Goal: Task Accomplishment & Management: Manage account settings

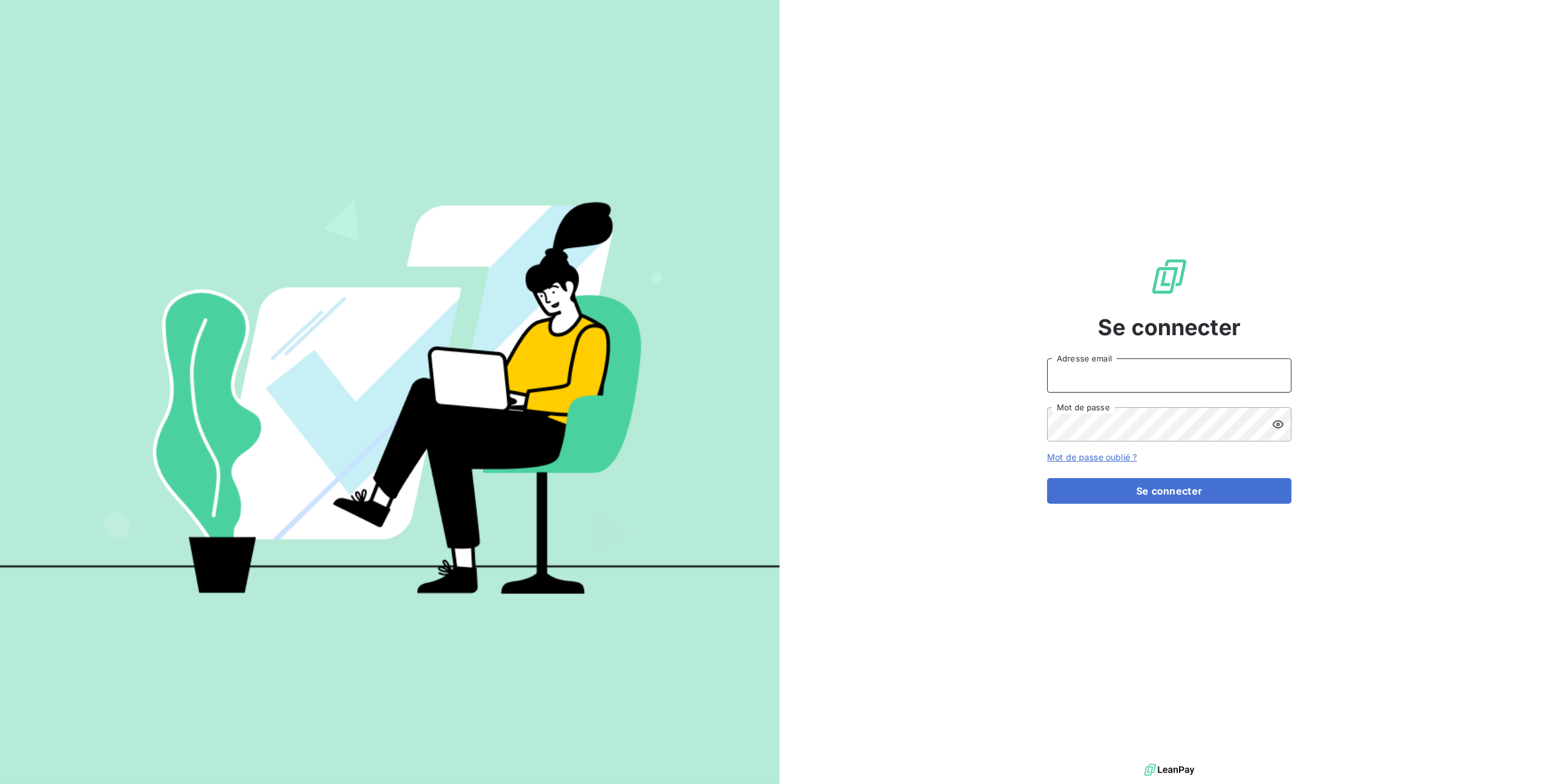
click at [1089, 378] on input "Adresse email" at bounding box center [1169, 376] width 244 height 34
click at [1047, 478] on button "Se connecter" at bounding box center [1169, 491] width 244 height 26
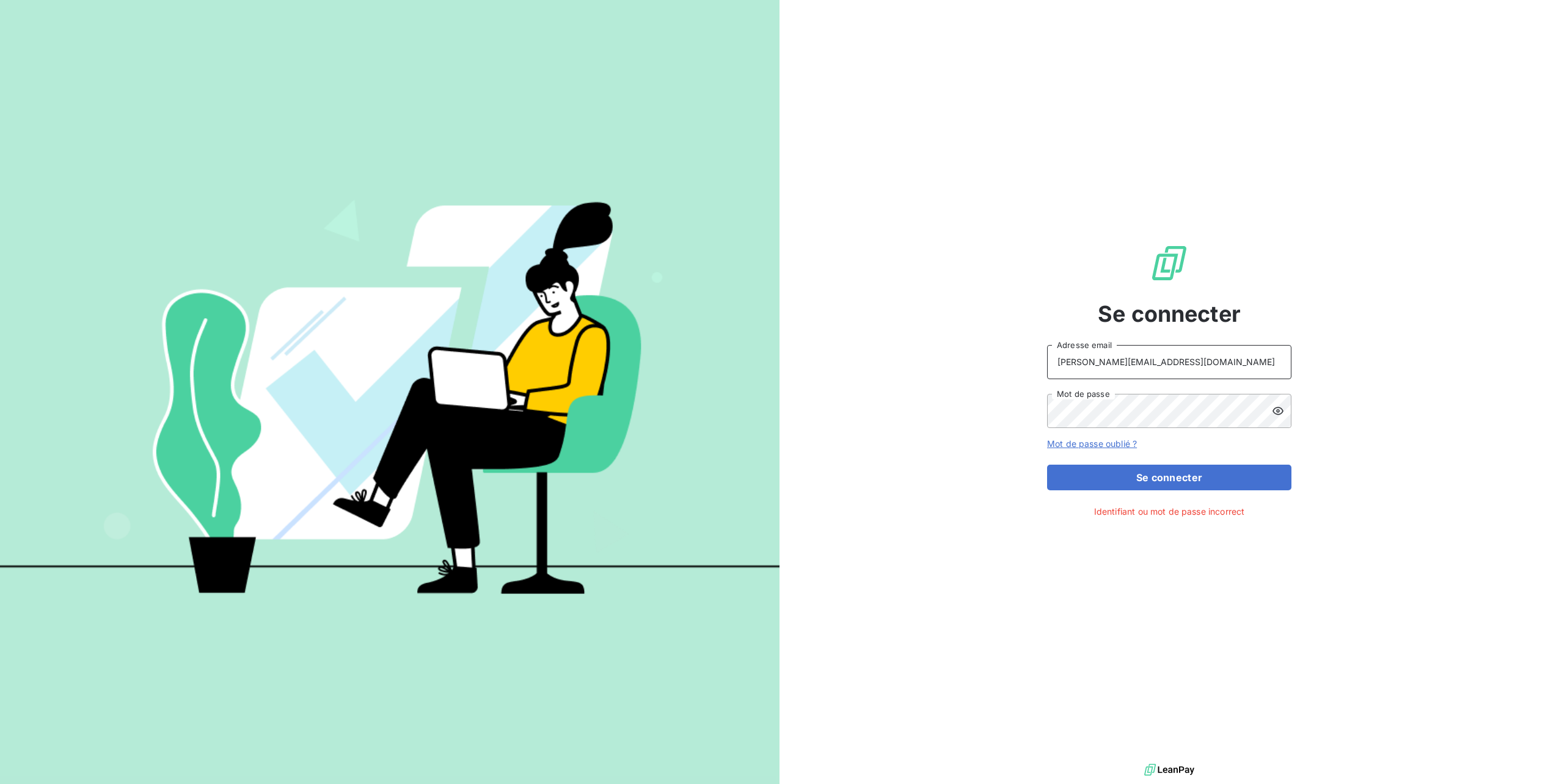
click at [1109, 363] on input "[PERSON_NAME][EMAIL_ADDRESS][DOMAIN_NAME]" at bounding box center [1169, 362] width 244 height 34
type input "[PERSON_NAME][EMAIL_ADDRESS][DOMAIN_NAME]"
click at [1124, 472] on button "Se connecter" at bounding box center [1169, 477] width 244 height 26
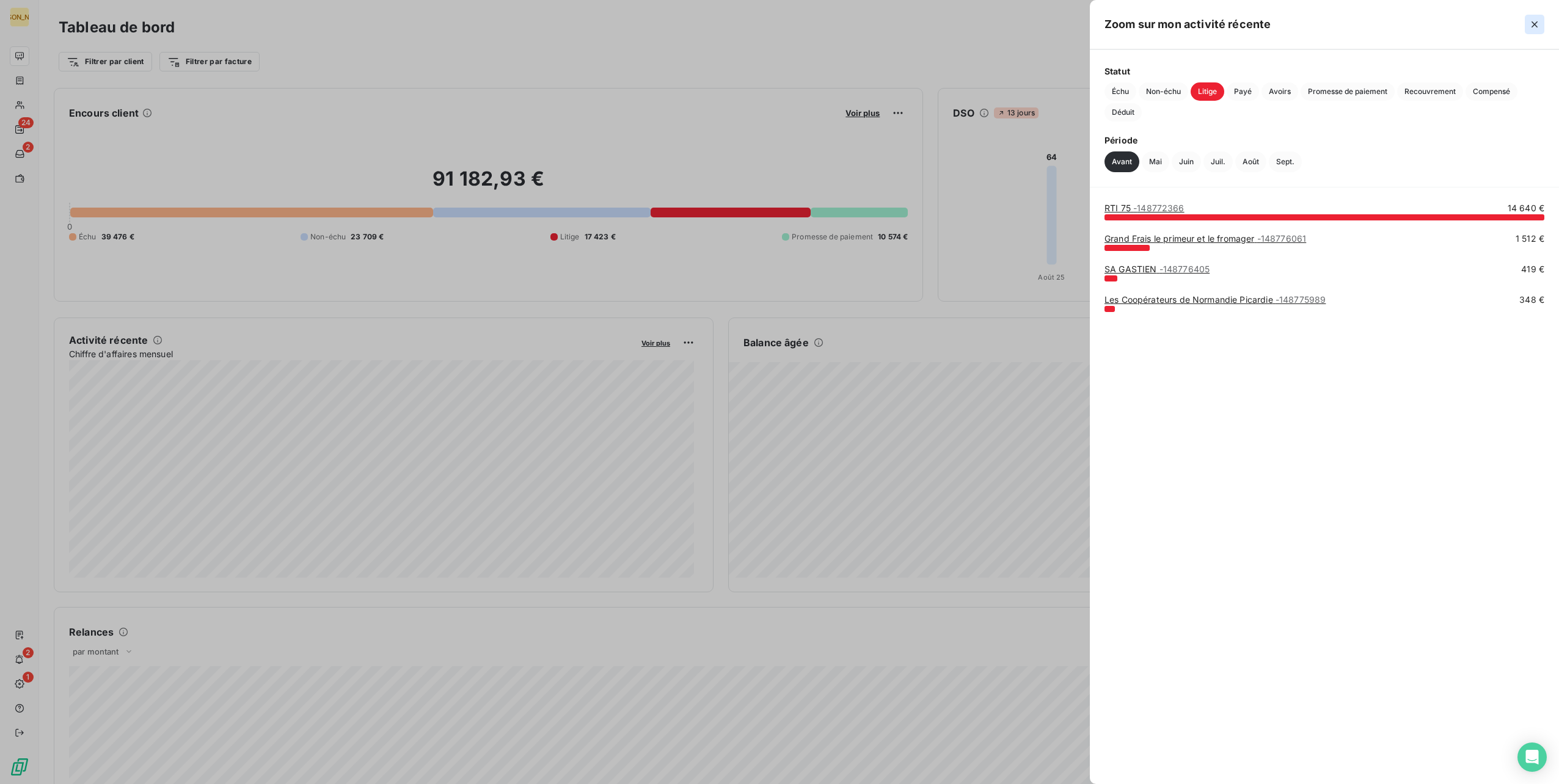
click at [1536, 21] on icon "button" at bounding box center [1534, 24] width 13 height 13
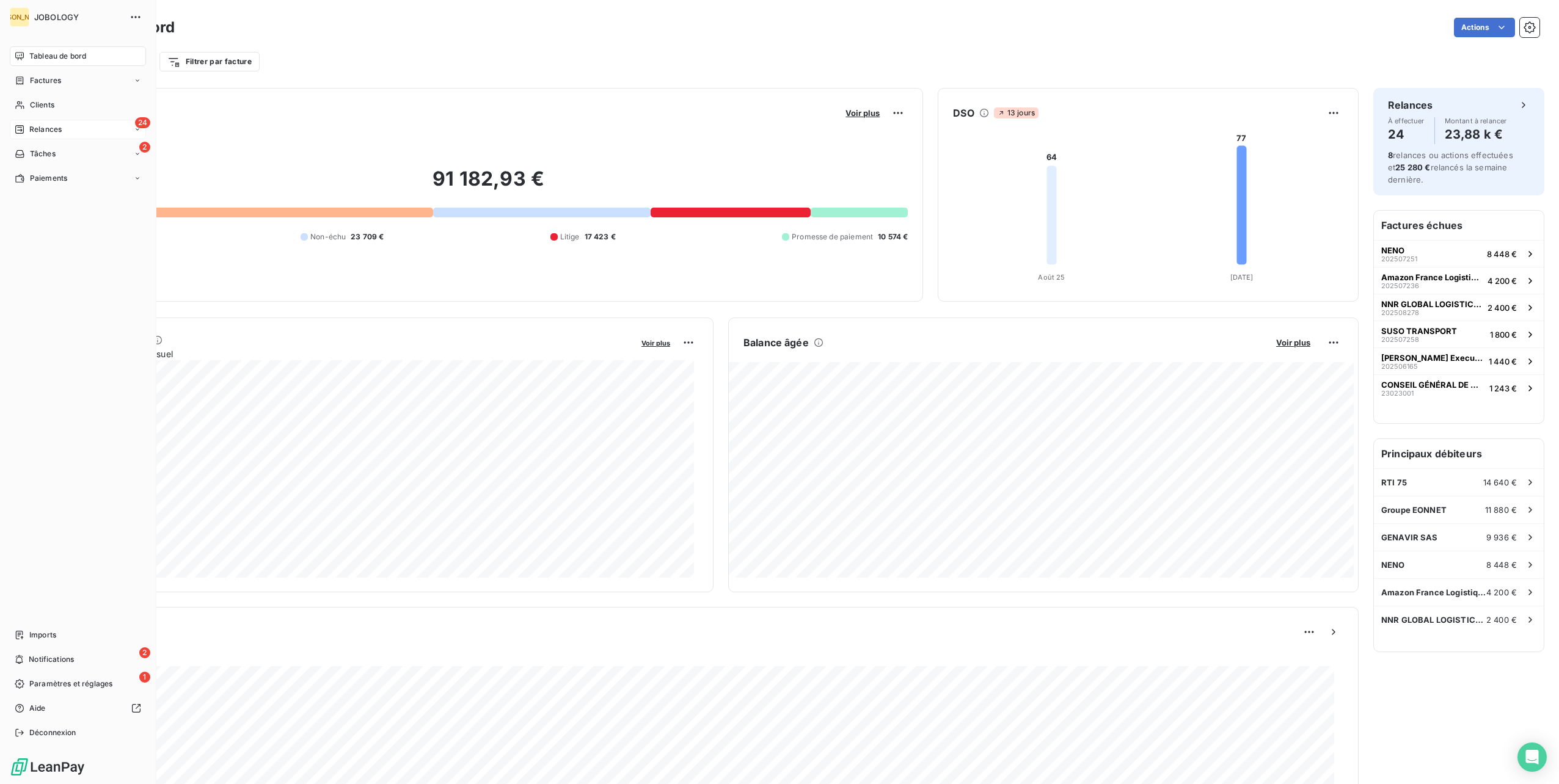
click at [26, 125] on div "Relances" at bounding box center [38, 129] width 47 height 11
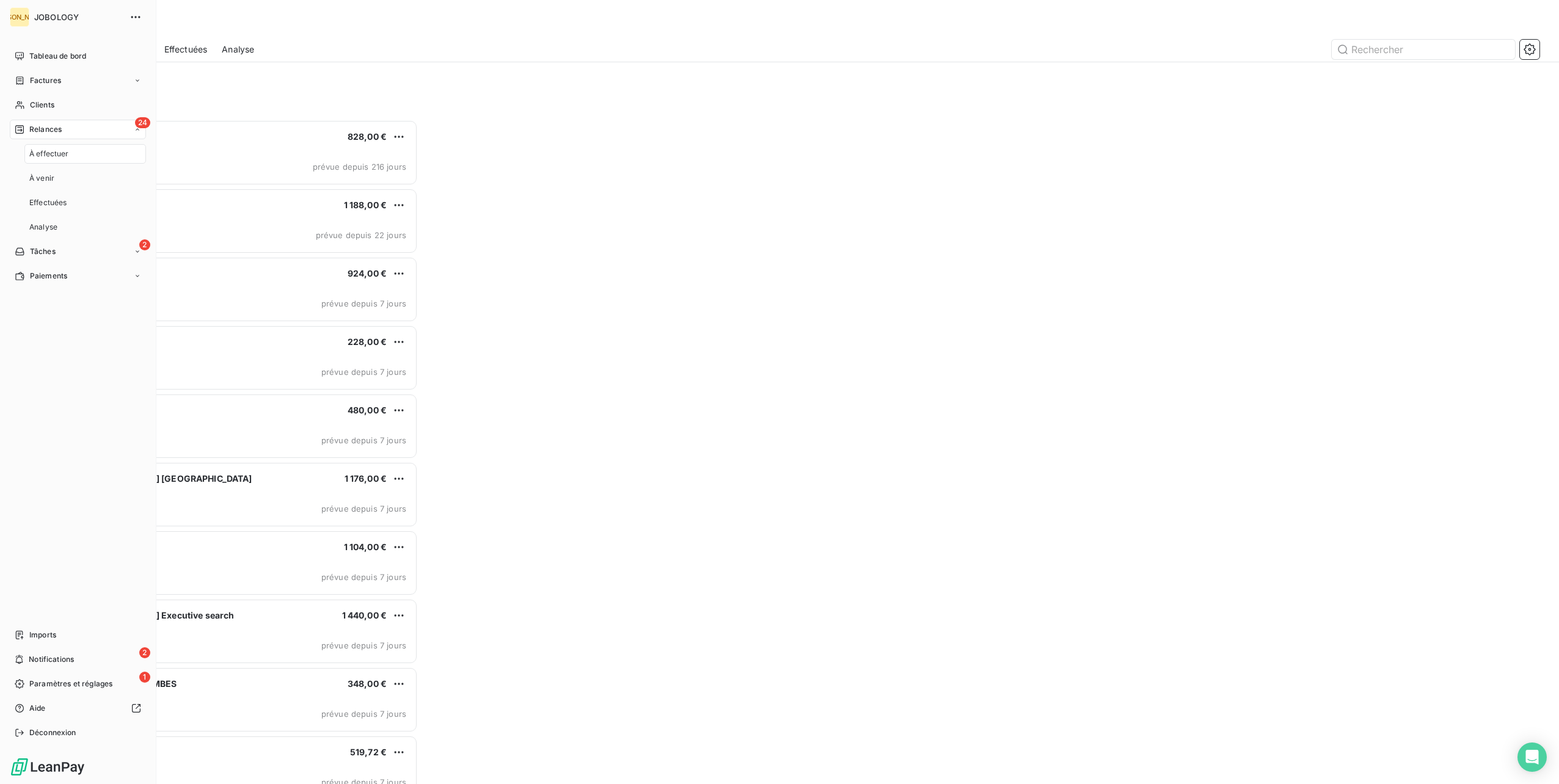
click at [32, 146] on div "À effectuer" at bounding box center [85, 154] width 121 height 20
